Goal: Transaction & Acquisition: Purchase product/service

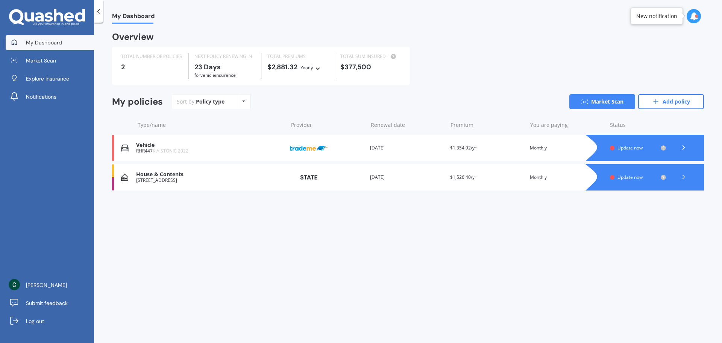
click at [688, 146] on div at bounding box center [683, 147] width 23 height 11
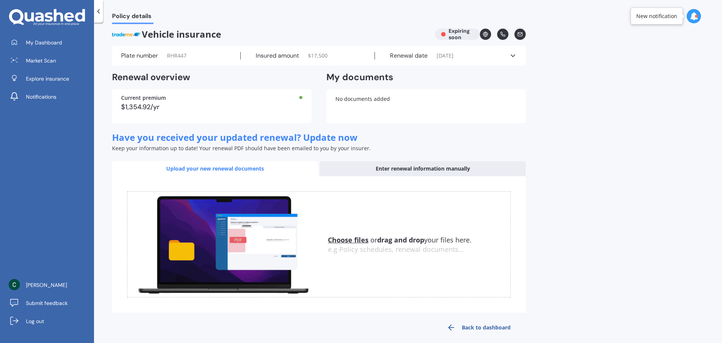
scroll to position [12, 0]
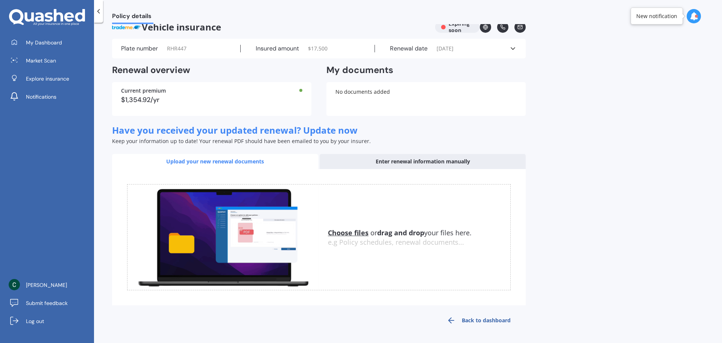
click at [490, 319] on link "Back to dashboard" at bounding box center [479, 320] width 94 height 18
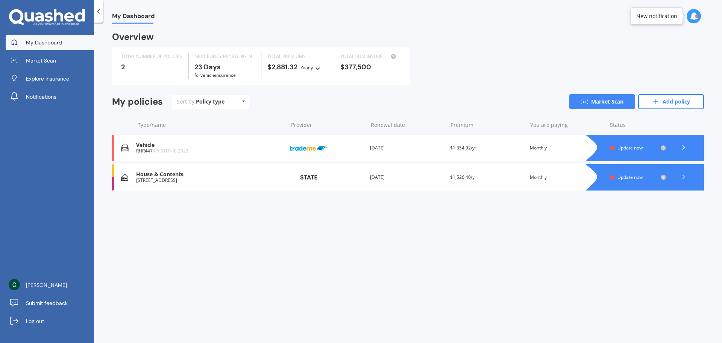
click at [314, 174] on img at bounding box center [309, 177] width 38 height 14
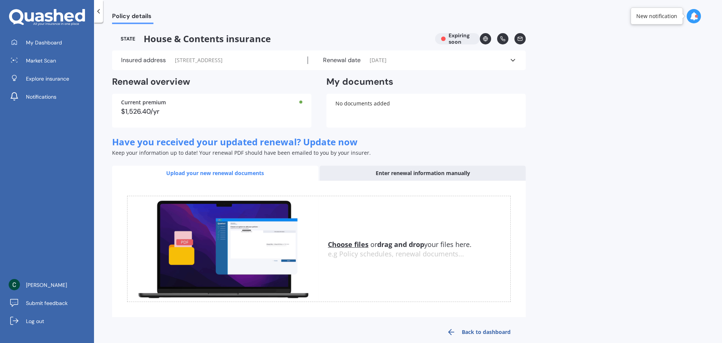
click at [203, 55] on div "Insured address [STREET_ADDRESS] Renewal date [DATE] See more" at bounding box center [319, 60] width 414 height 20
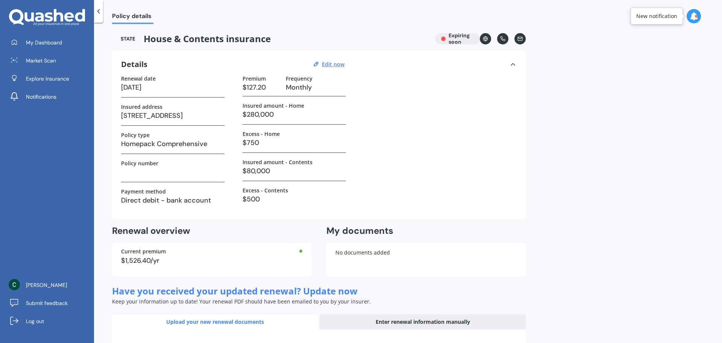
click at [335, 68] on div "Details Edit now" at bounding box center [234, 64] width 226 height 10
click at [338, 66] on u "Edit now" at bounding box center [333, 64] width 23 height 7
select select "14"
select select "09"
select select "2025"
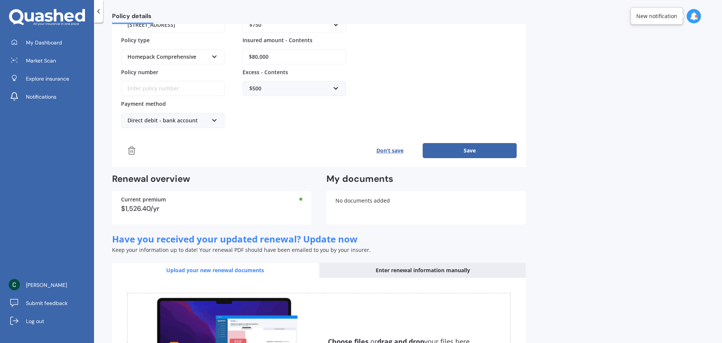
scroll to position [150, 0]
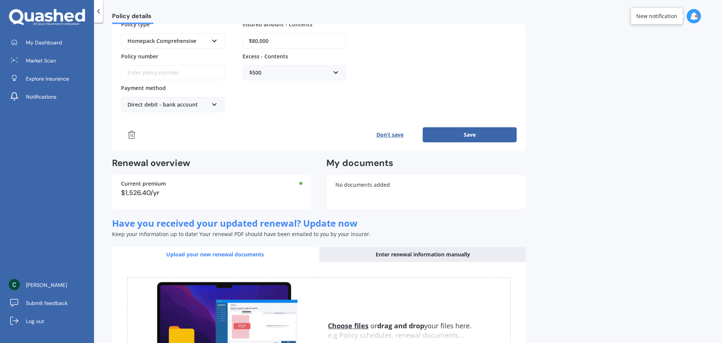
click at [276, 194] on div "$1,526.40/yr" at bounding box center [211, 192] width 181 height 7
drag, startPoint x: 171, startPoint y: 185, endPoint x: 177, endPoint y: 185, distance: 6.4
click at [170, 186] on div "Current premium" at bounding box center [211, 183] width 181 height 5
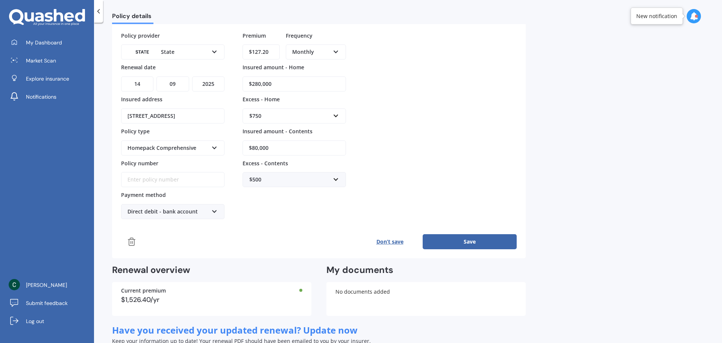
scroll to position [0, 0]
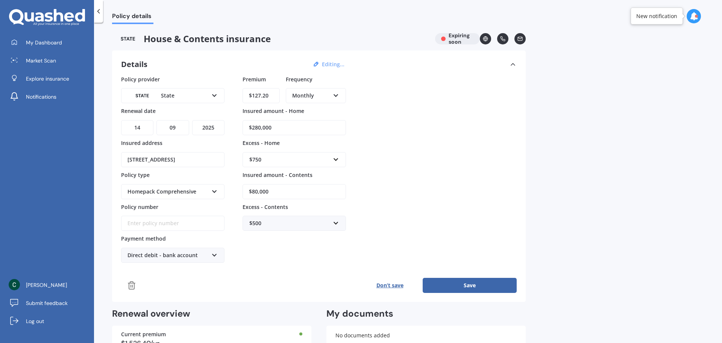
drag, startPoint x: 130, startPoint y: 17, endPoint x: 85, endPoint y: 27, distance: 46.9
click at [129, 17] on span "Policy details" at bounding box center [132, 17] width 41 height 10
click at [58, 59] on link "Market Scan" at bounding box center [50, 60] width 88 height 15
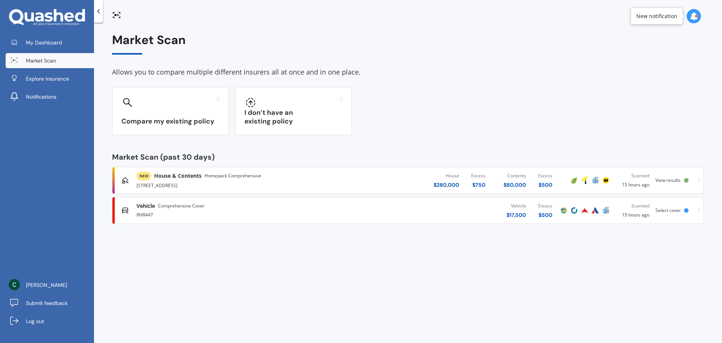
click at [675, 177] on span "View results" at bounding box center [667, 180] width 25 height 6
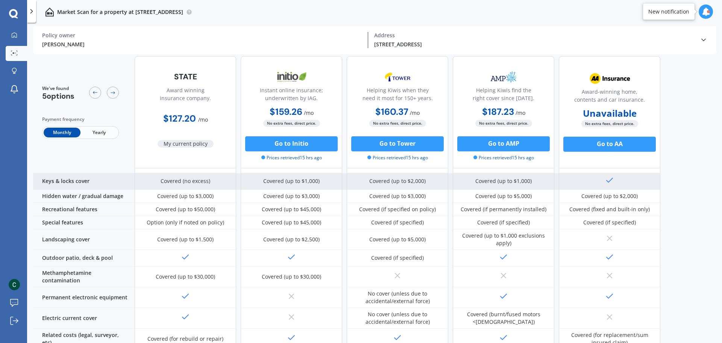
scroll to position [113, 0]
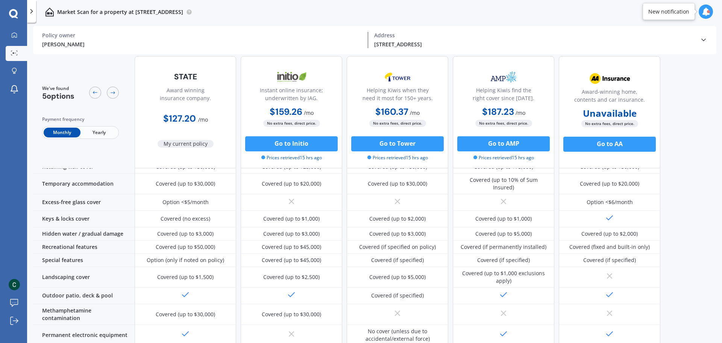
click at [290, 74] on img at bounding box center [292, 77] width 50 height 19
click at [301, 144] on button "Go to Initio" at bounding box center [291, 143] width 92 height 15
